Goal: Information Seeking & Learning: Learn about a topic

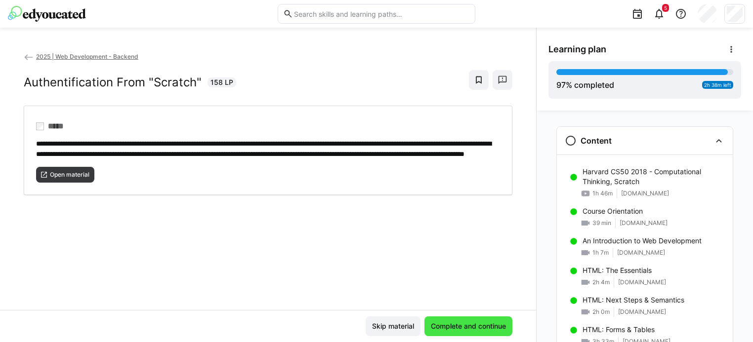
scroll to position [1114, 0]
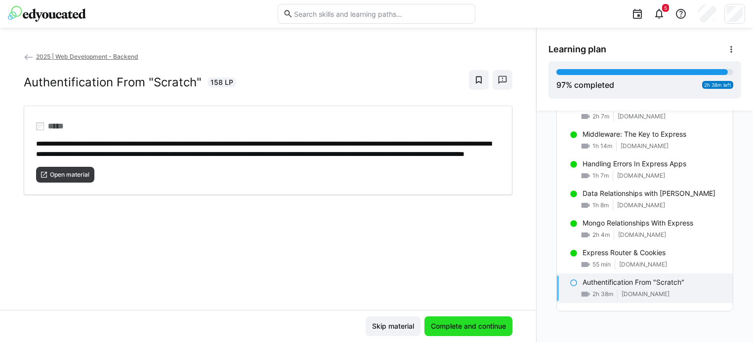
click at [475, 322] on span "Complete and continue" at bounding box center [468, 327] width 78 height 10
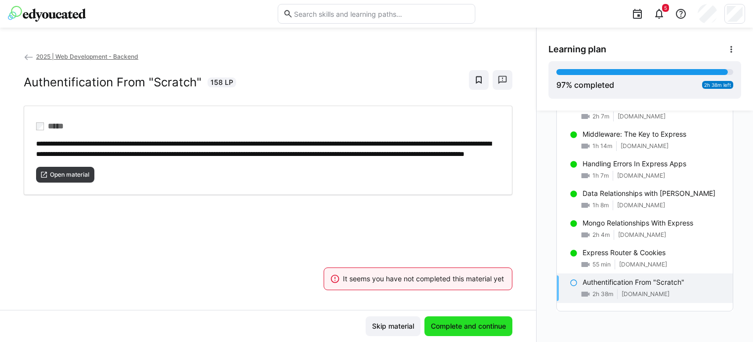
click at [474, 322] on span "Complete and continue" at bounding box center [468, 327] width 78 height 10
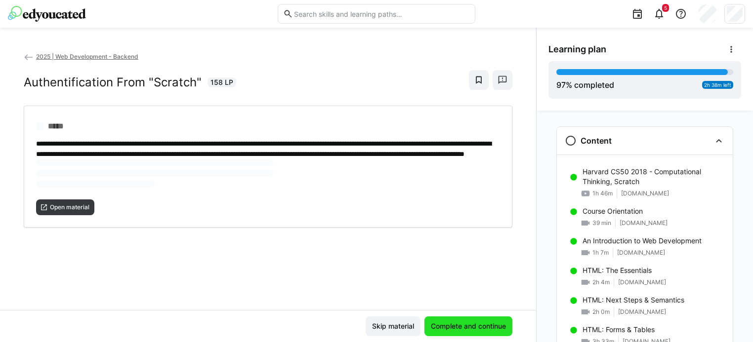
click at [459, 322] on span "Complete and continue" at bounding box center [468, 327] width 78 height 10
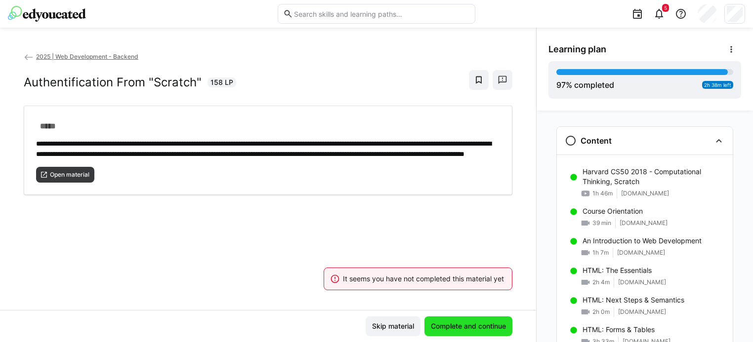
click at [459, 322] on span "Complete and continue" at bounding box center [468, 327] width 78 height 10
